Goal: Find specific fact: Find specific fact

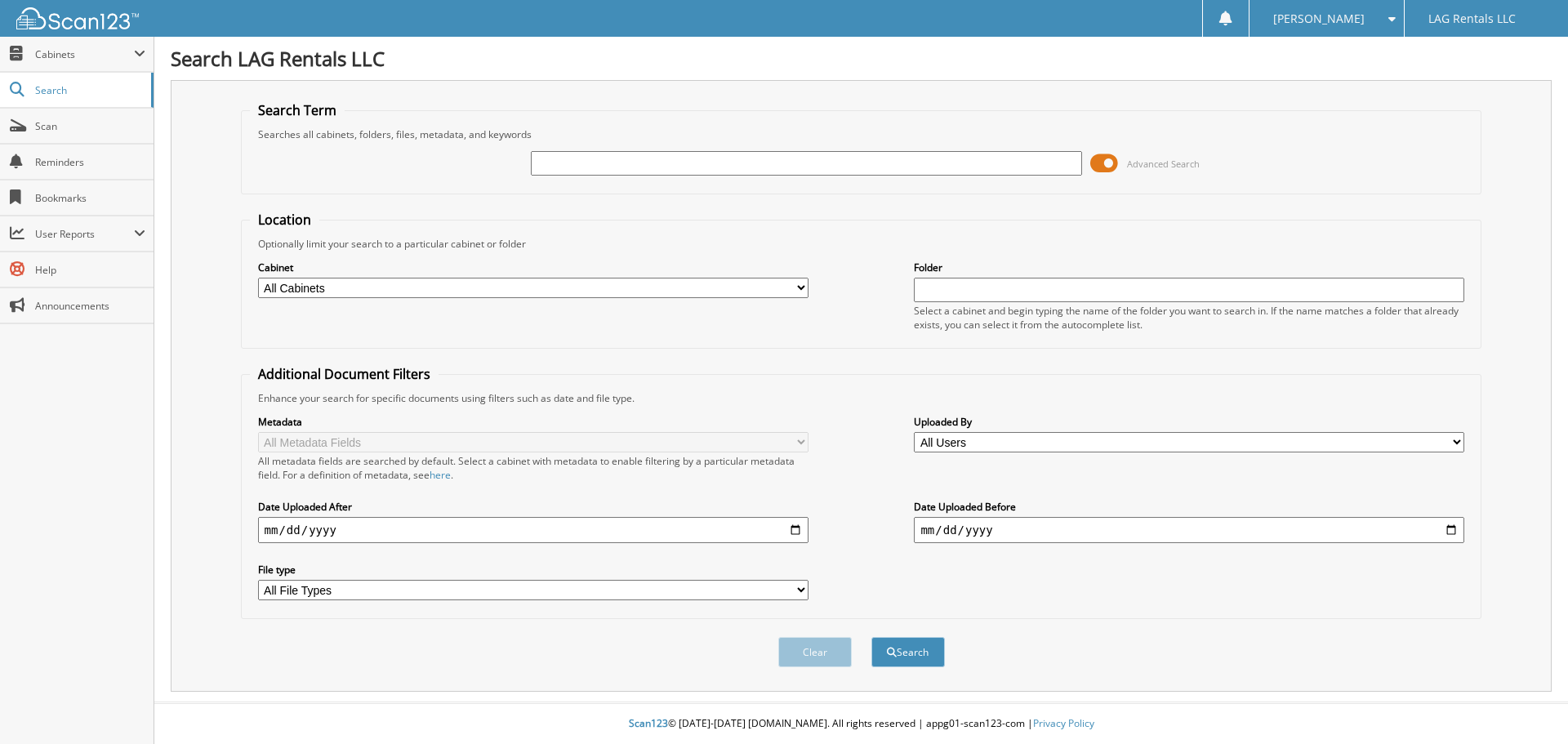
click at [703, 164] on input "text" at bounding box center [805, 163] width 550 height 24
type input "3027222"
click at [871, 637] on button "Search" at bounding box center [908, 652] width 73 height 30
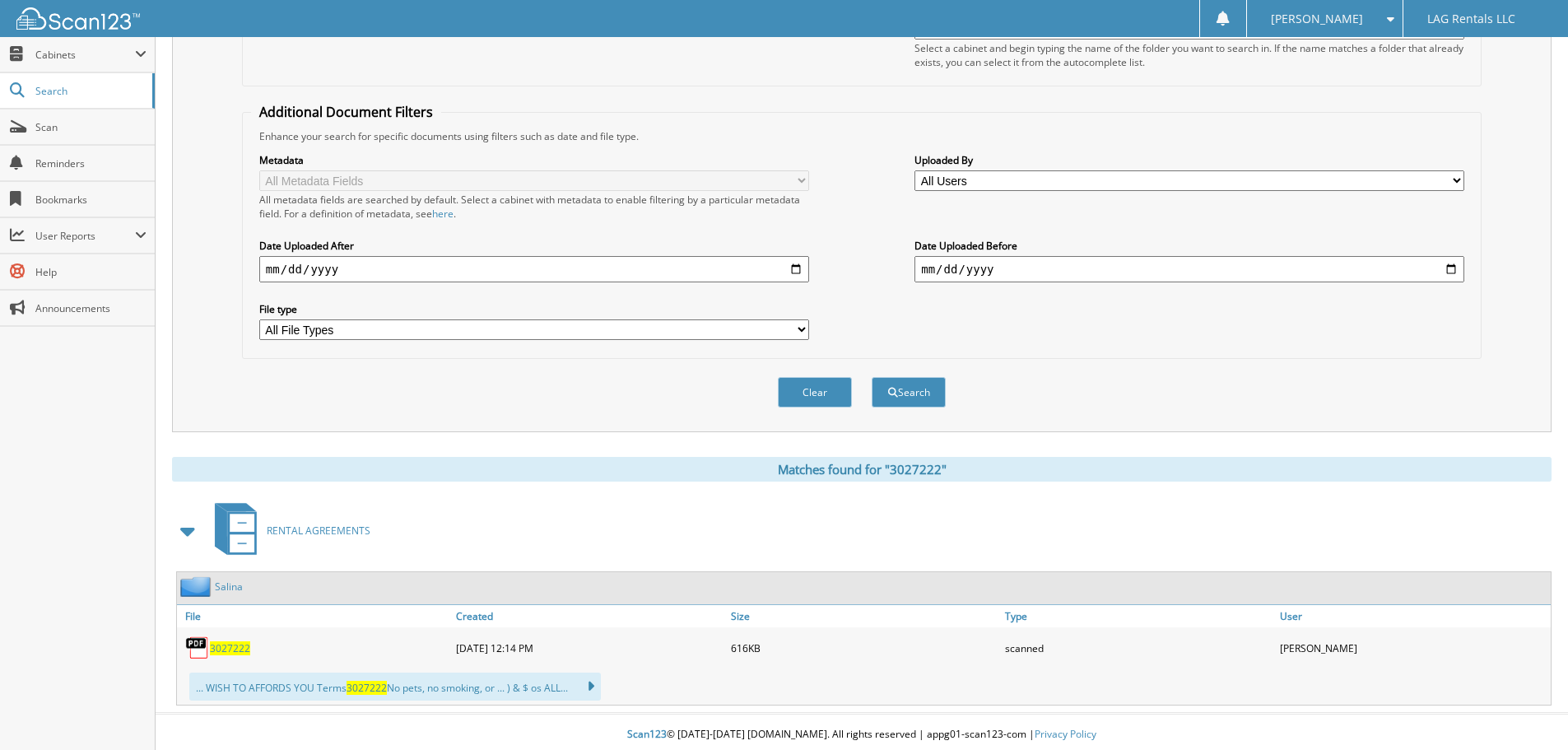
scroll to position [271, 0]
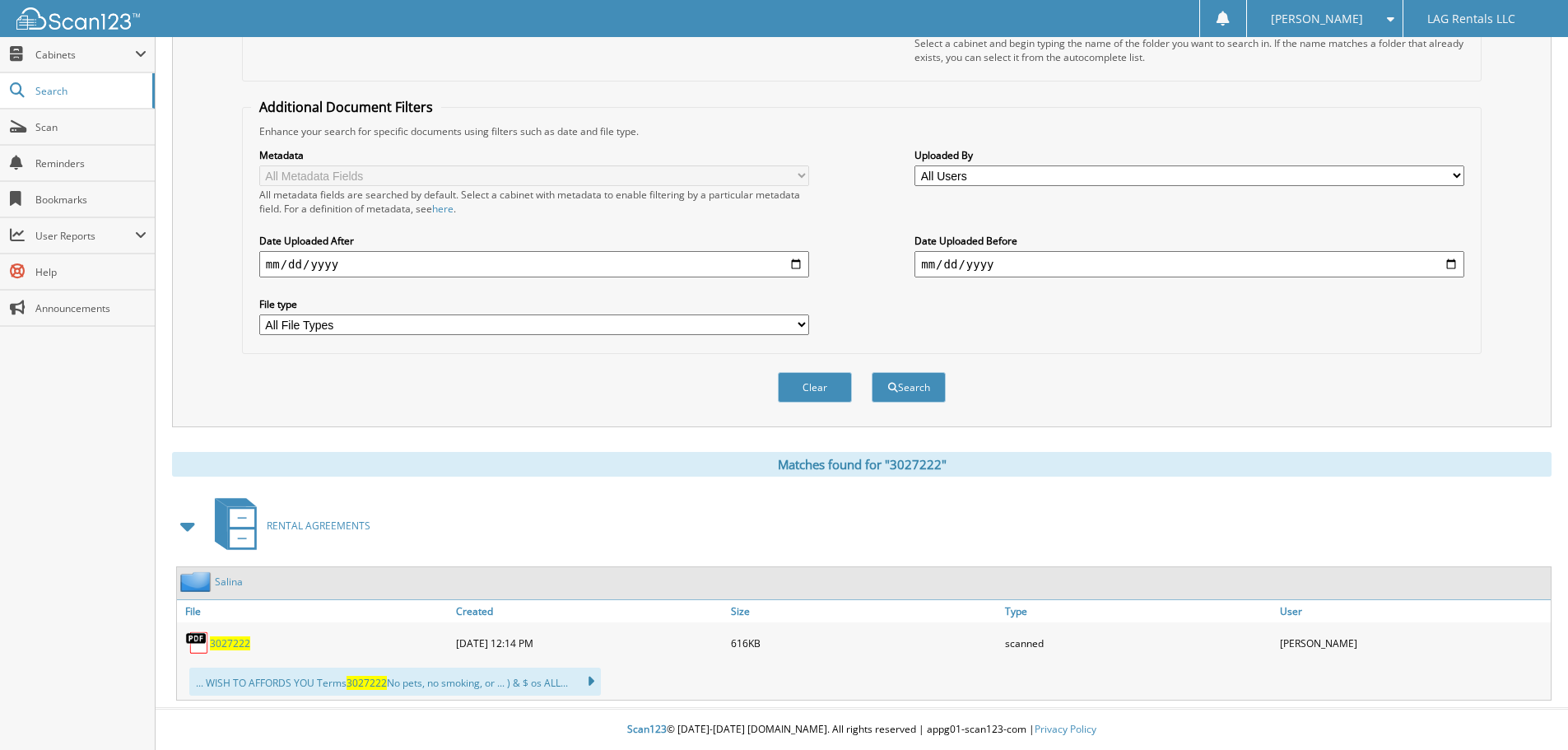
click at [227, 650] on div "3027222" at bounding box center [314, 643] width 275 height 33
click at [230, 646] on span "3027222" at bounding box center [230, 643] width 40 height 14
